Goal: Find specific page/section: Find specific page/section

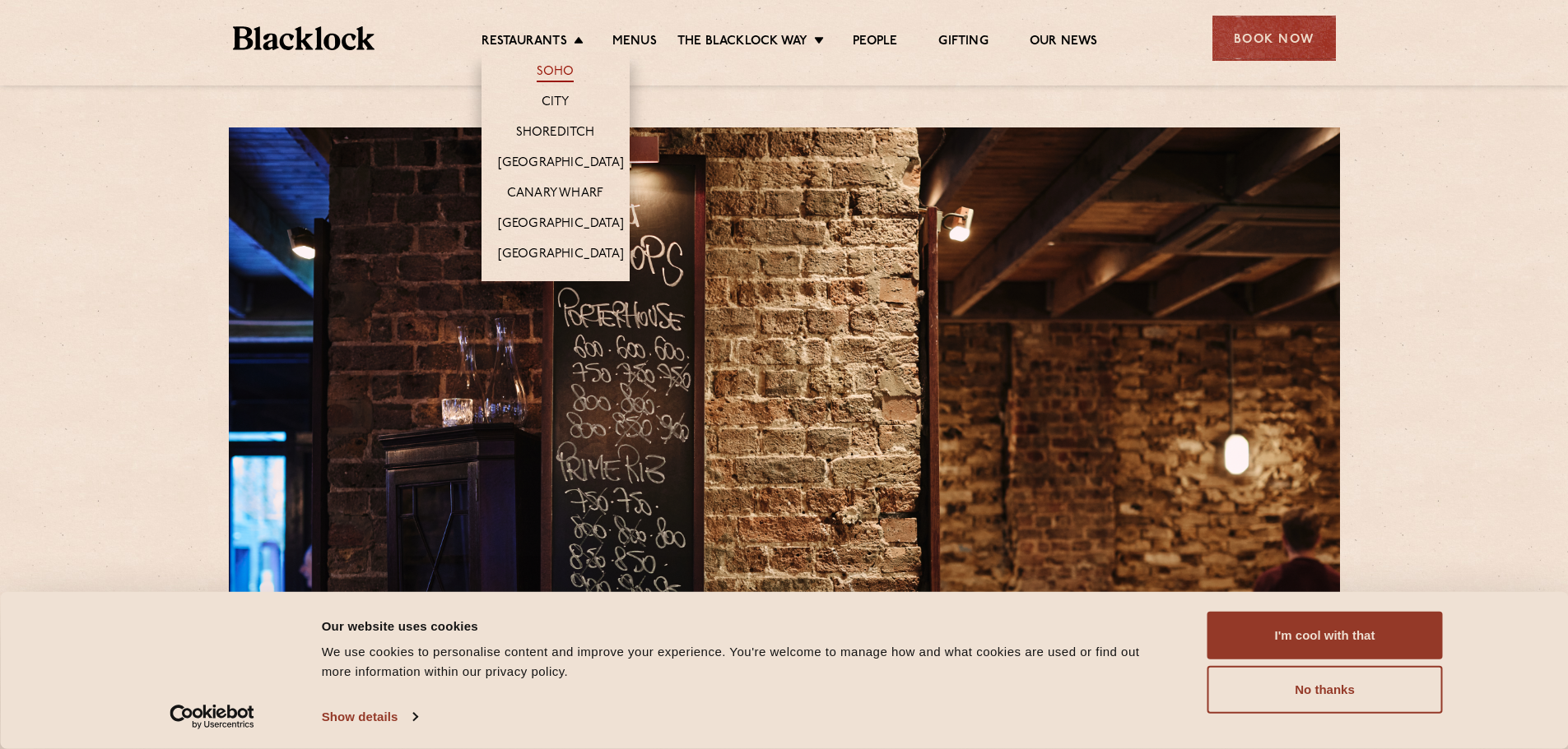
click at [539, 71] on link "Soho" at bounding box center [555, 72] width 38 height 18
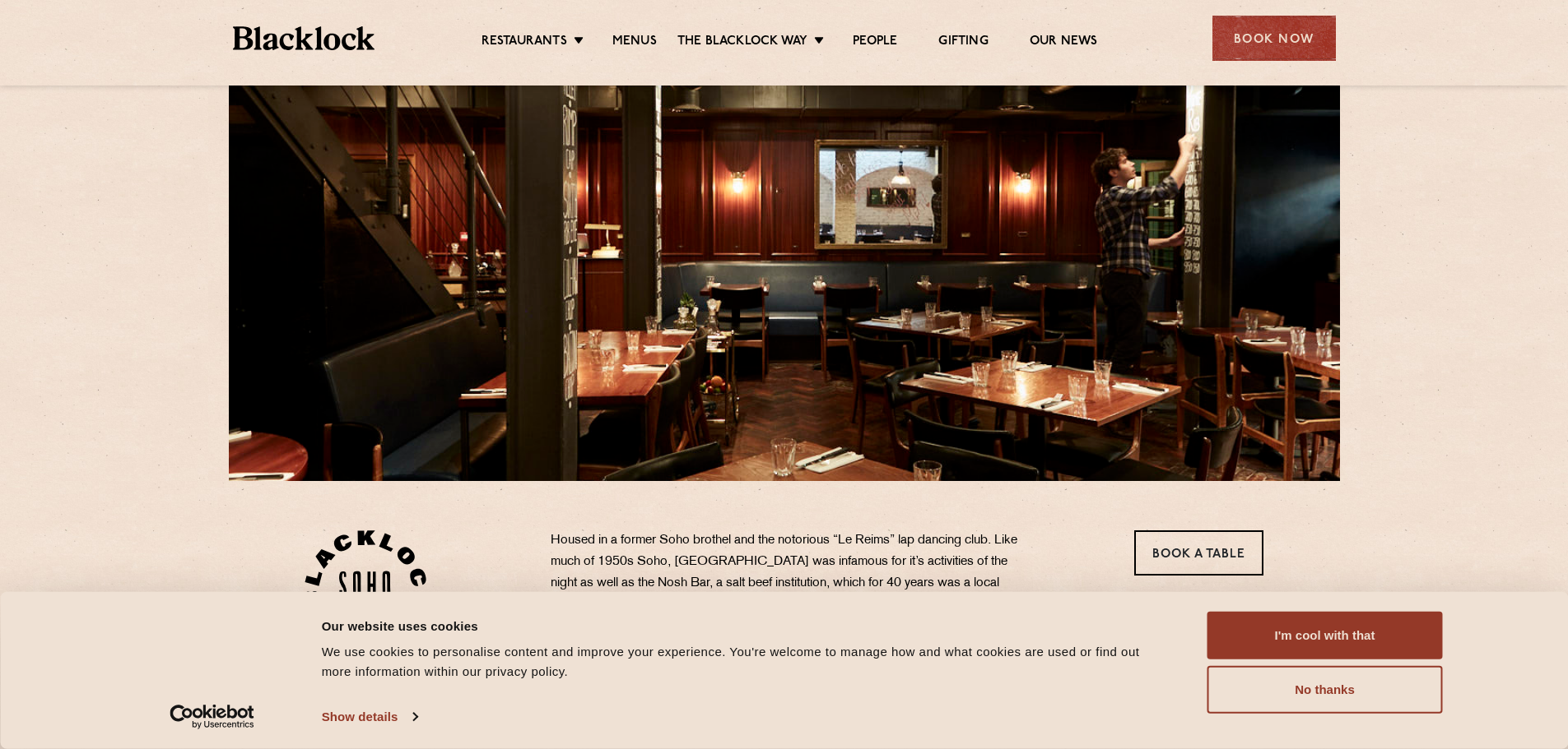
scroll to position [82, 0]
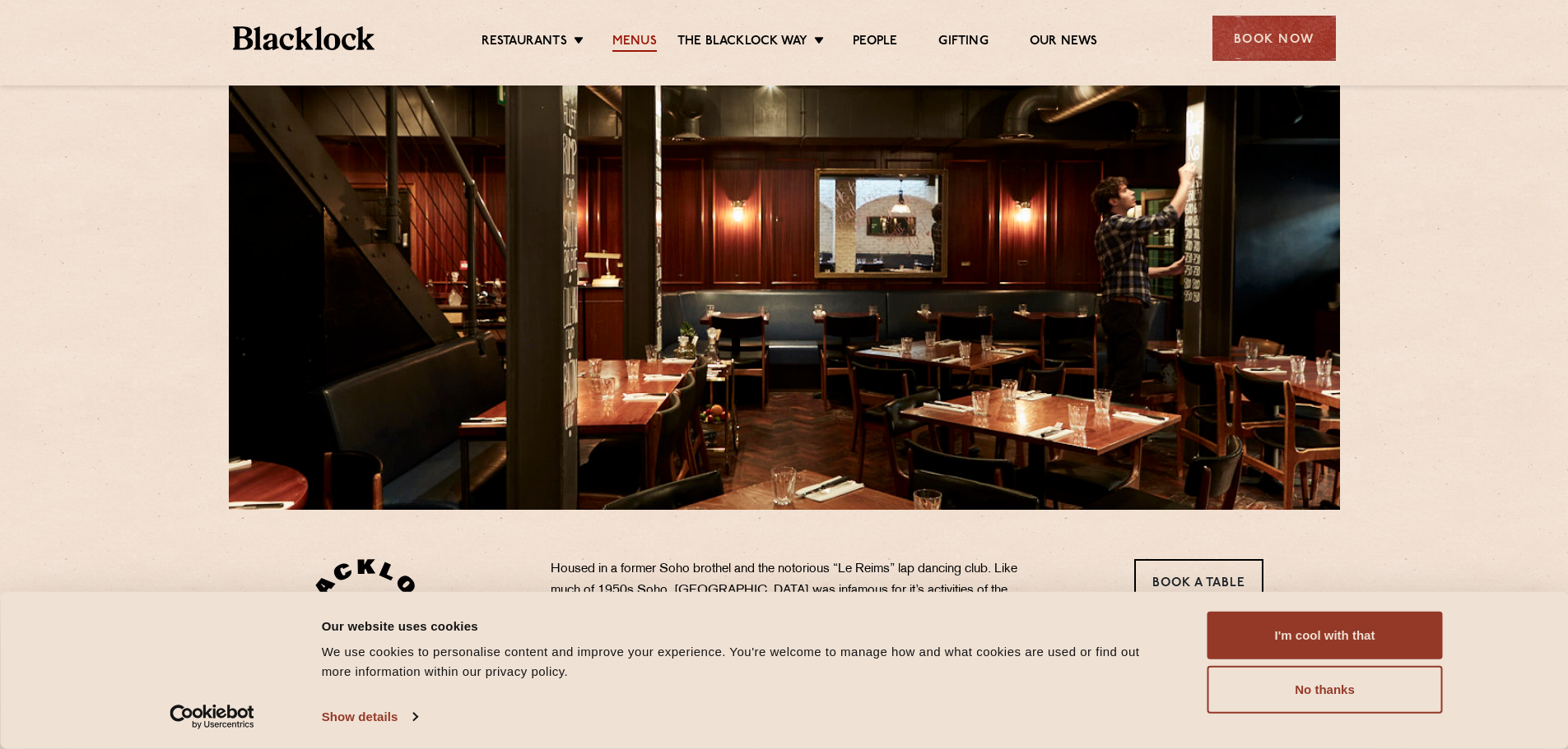
click at [622, 44] on link "Menus" at bounding box center [634, 42] width 44 height 18
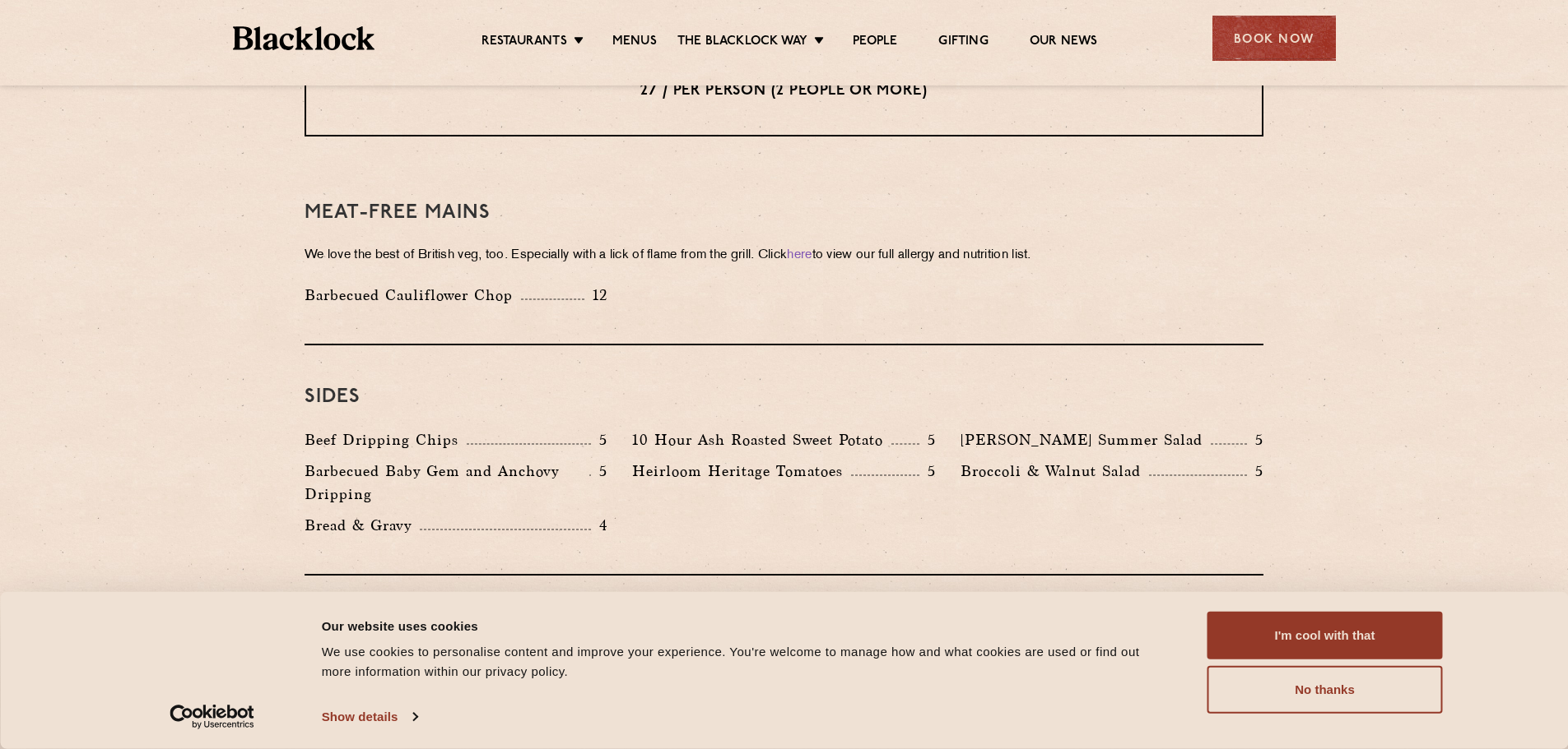
scroll to position [2303, 0]
